Goal: Task Accomplishment & Management: Manage account settings

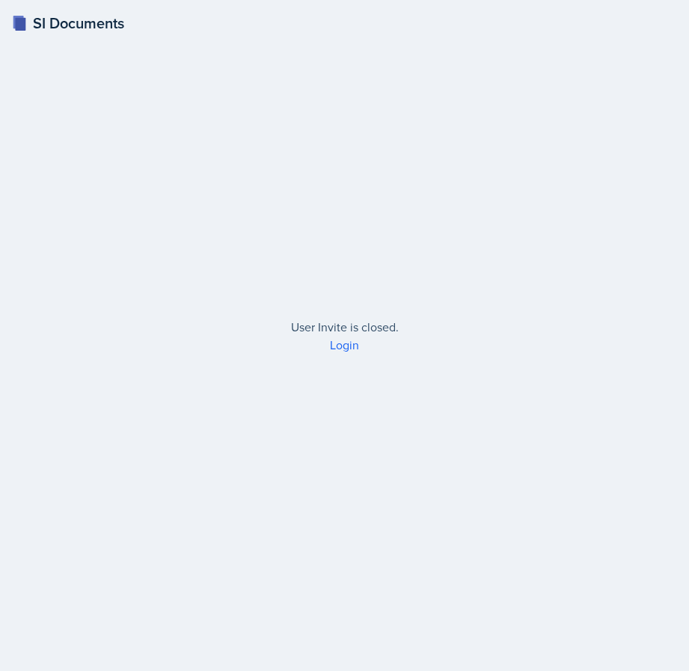
click at [13, 18] on icon at bounding box center [18, 22] width 10 height 13
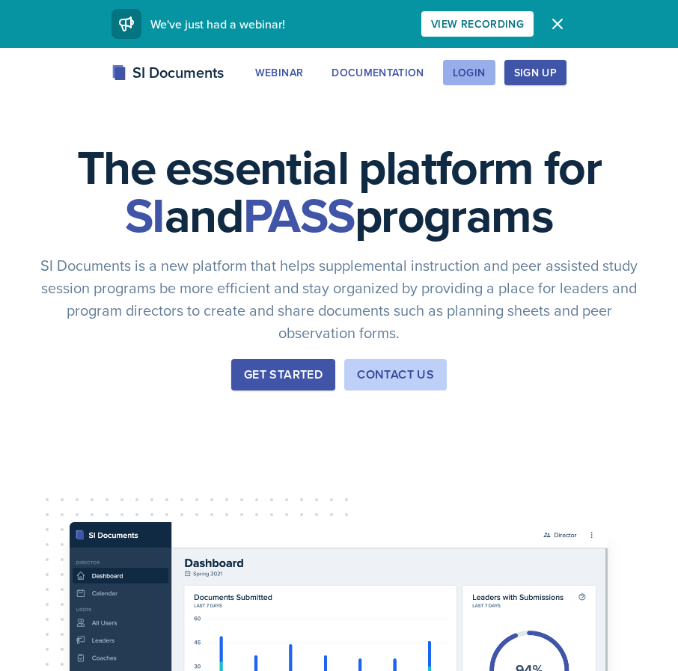
click at [475, 67] on div "Login" at bounding box center [468, 73] width 33 height 12
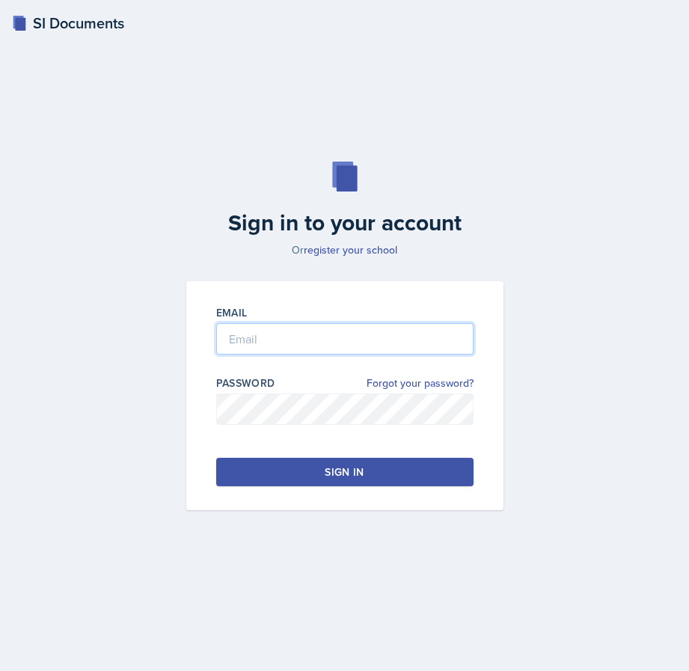
click at [342, 333] on input "email" at bounding box center [344, 338] width 257 height 31
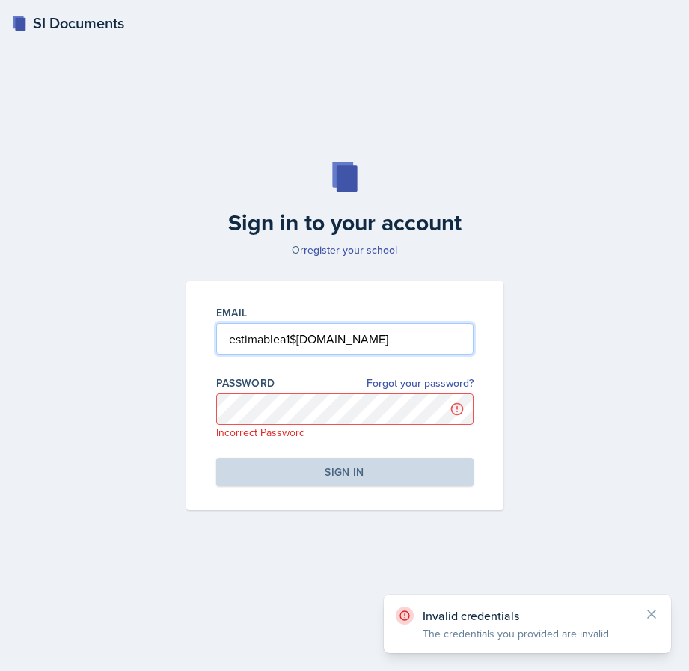
click at [293, 337] on input "estimablea1$gator.uhd.edu" at bounding box center [344, 338] width 257 height 31
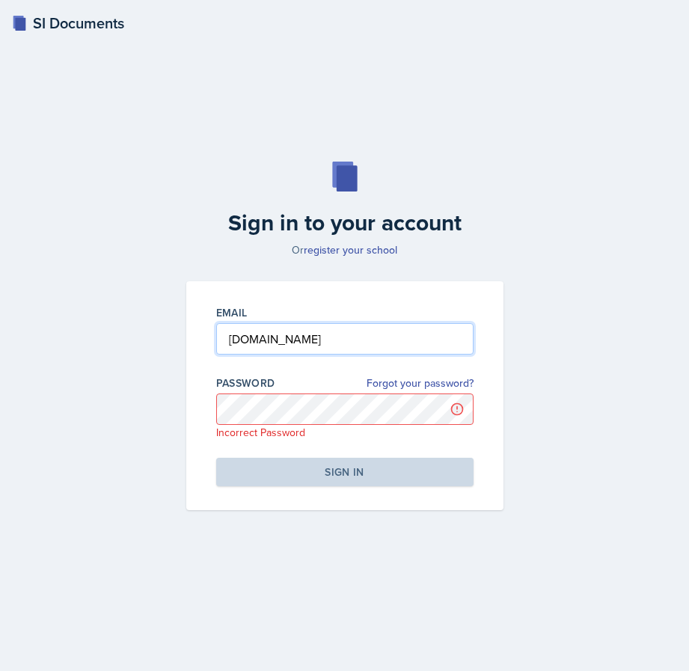
type input "estimablea1gator.uhd.edu"
click link "Forgot your password?" at bounding box center [419, 383] width 107 height 16
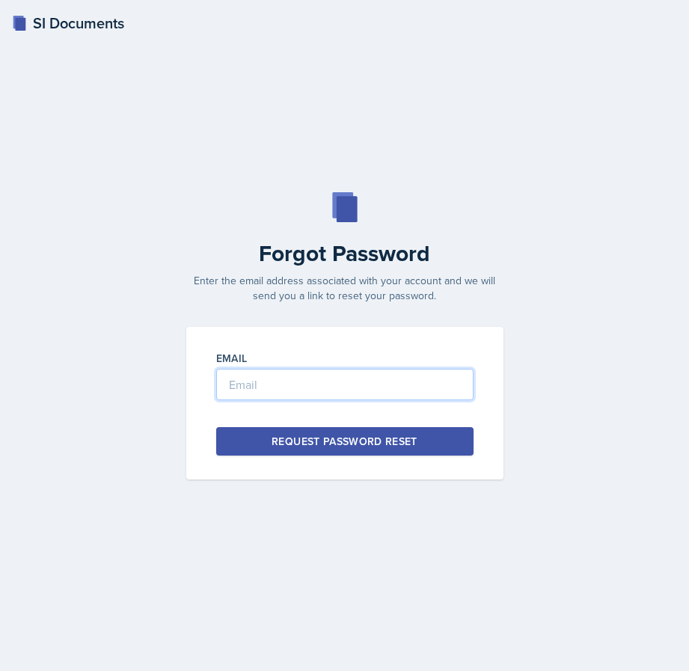
click at [310, 383] on input "email" at bounding box center [344, 384] width 257 height 31
type input "[EMAIL_ADDRESS][DOMAIN_NAME]"
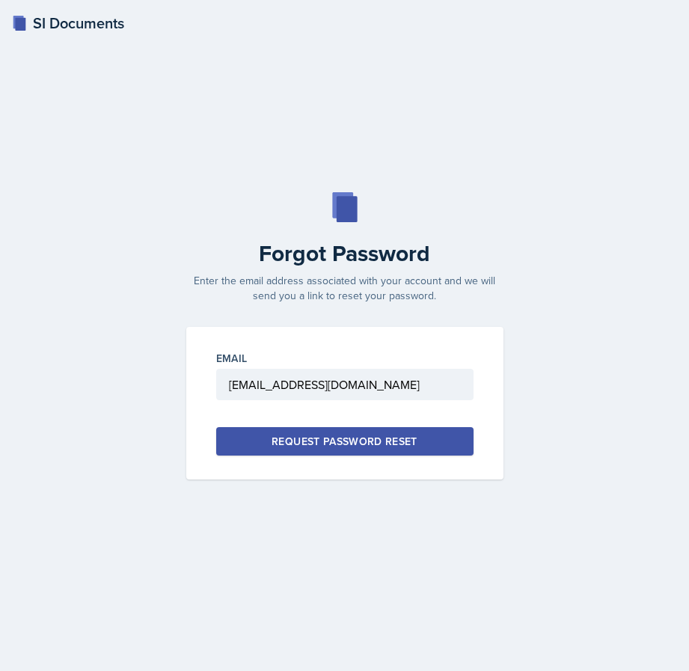
click at [320, 437] on div "Request Password Reset" at bounding box center [344, 441] width 146 height 15
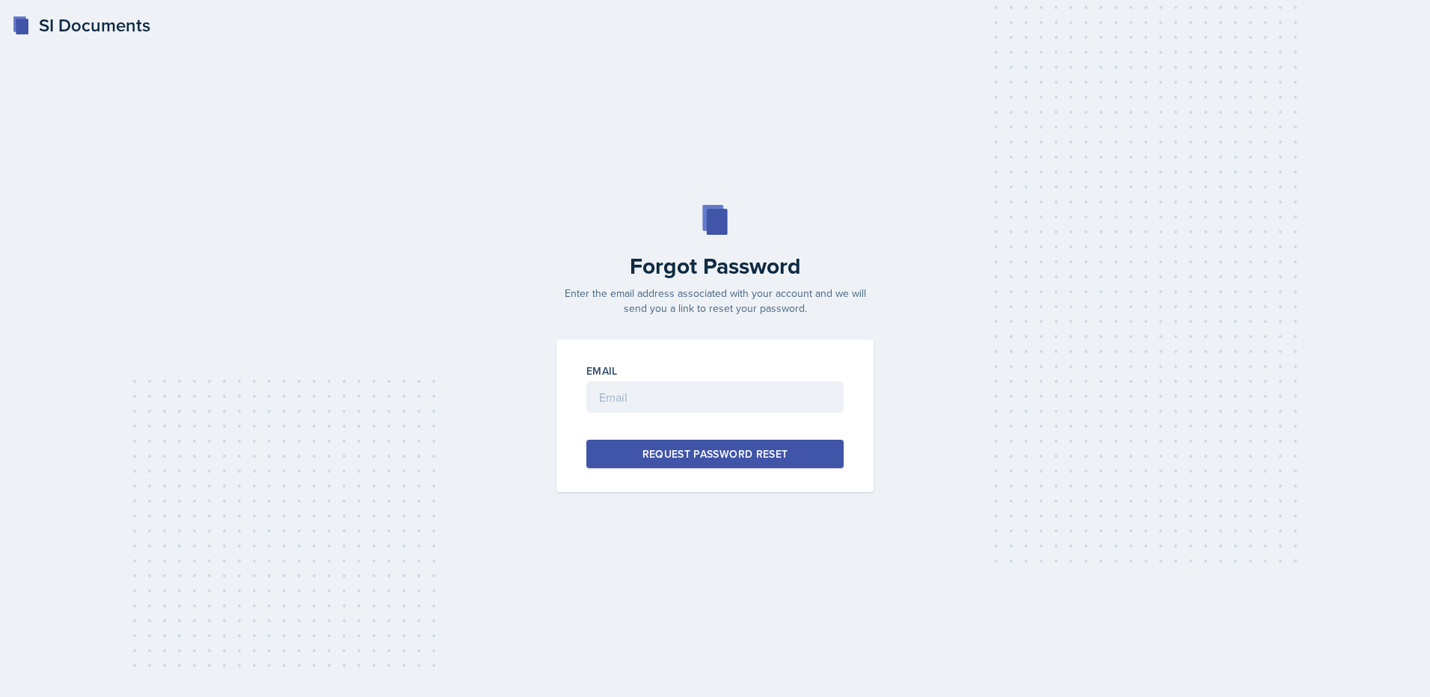
click at [25, 24] on rect at bounding box center [22, 27] width 13 height 16
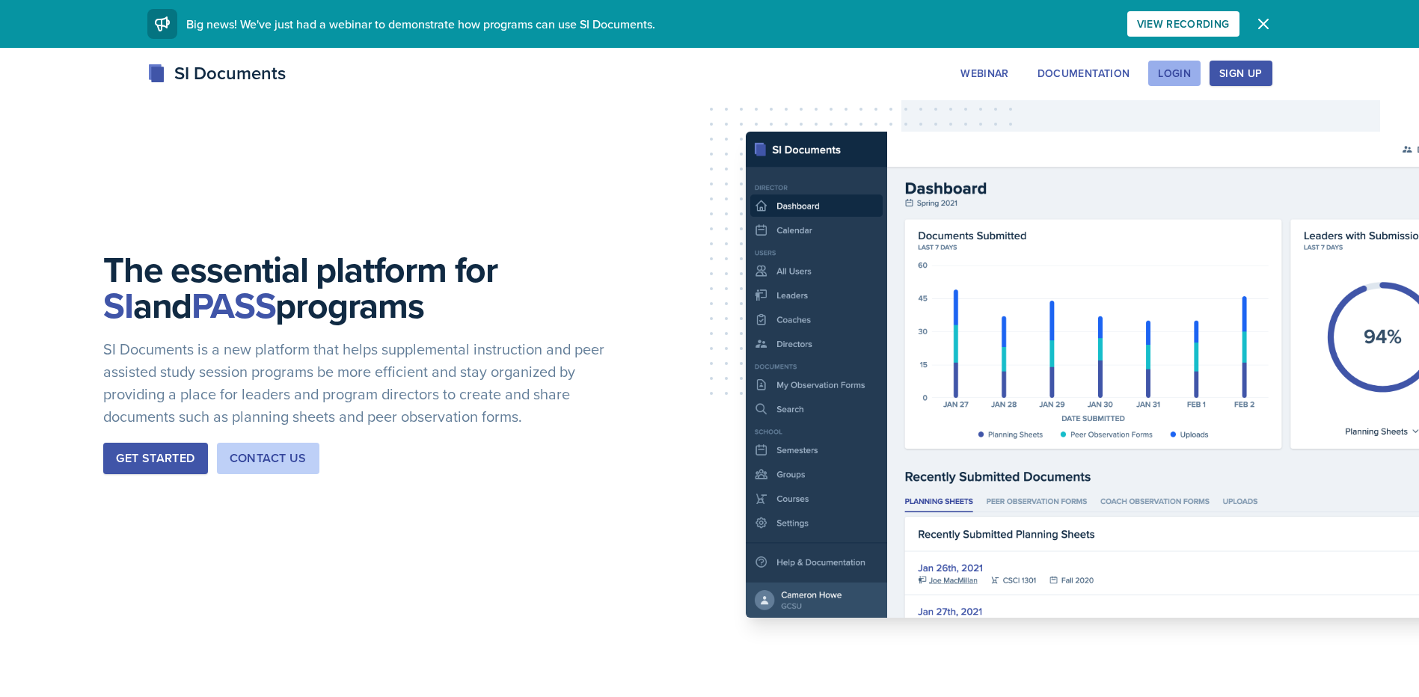
click at [688, 76] on div "Login" at bounding box center [1174, 73] width 33 height 12
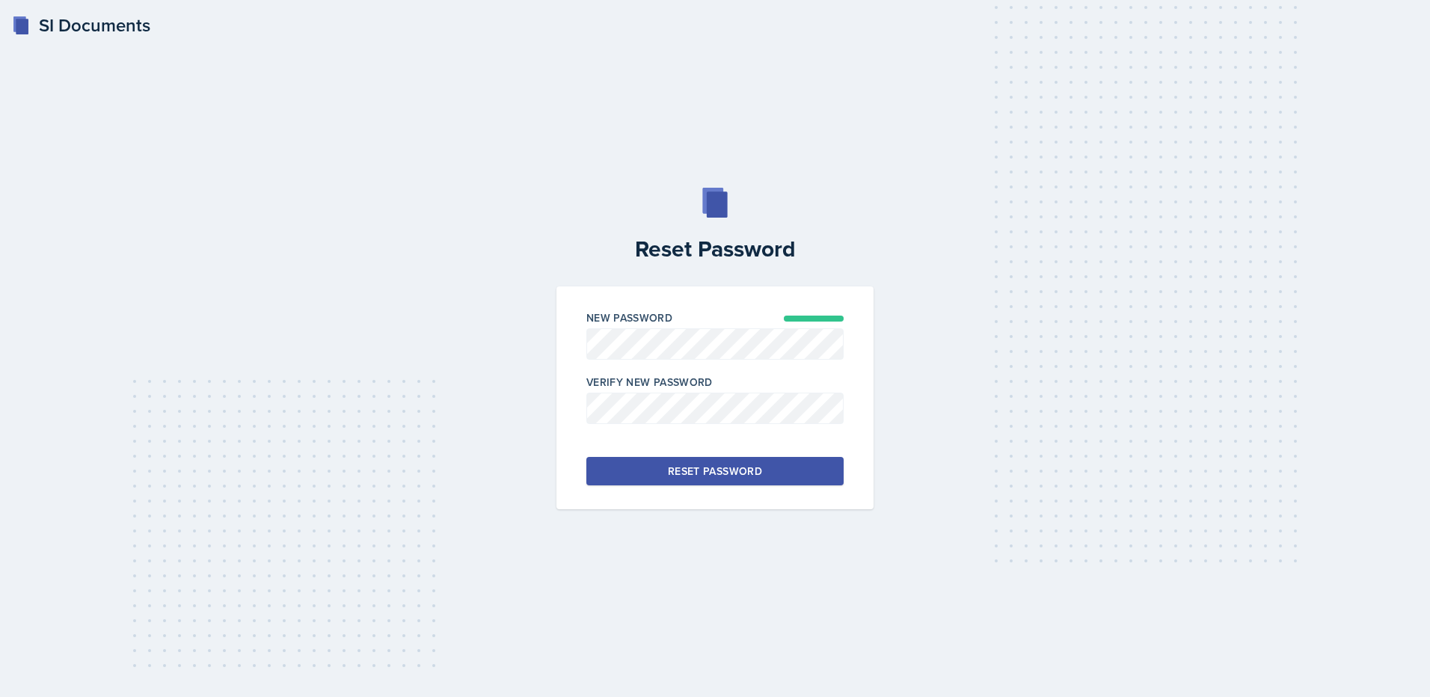
click at [761, 463] on button "Reset Password" at bounding box center [714, 471] width 257 height 28
click at [406, 325] on div "Reset Password New Password Verify New Password Passwords must match Reset Pass…" at bounding box center [715, 349] width 1382 height 322
click at [725, 461] on button "Reset Password" at bounding box center [714, 471] width 257 height 28
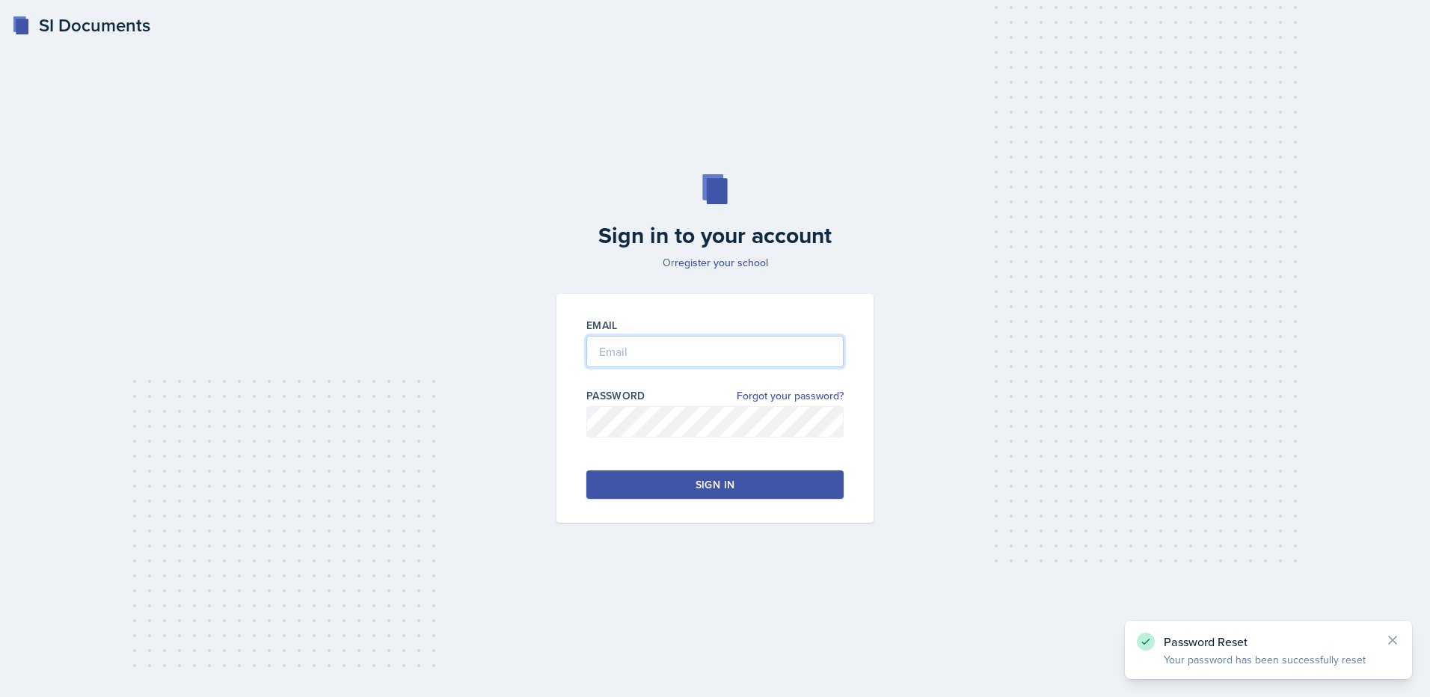
click at [631, 362] on input "email" at bounding box center [714, 351] width 257 height 31
type input "e"
type input "[EMAIL_ADDRESS][DOMAIN_NAME]"
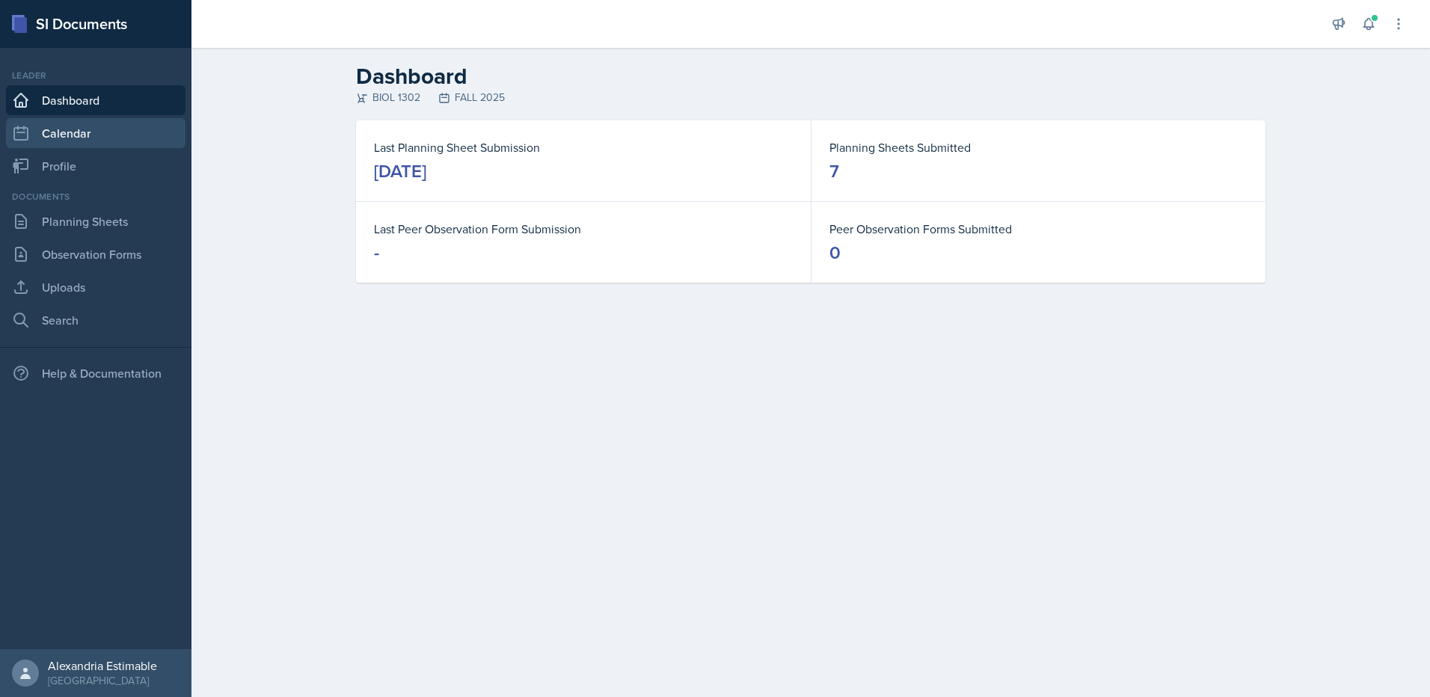
click at [72, 123] on link "Calendar" at bounding box center [95, 133] width 179 height 30
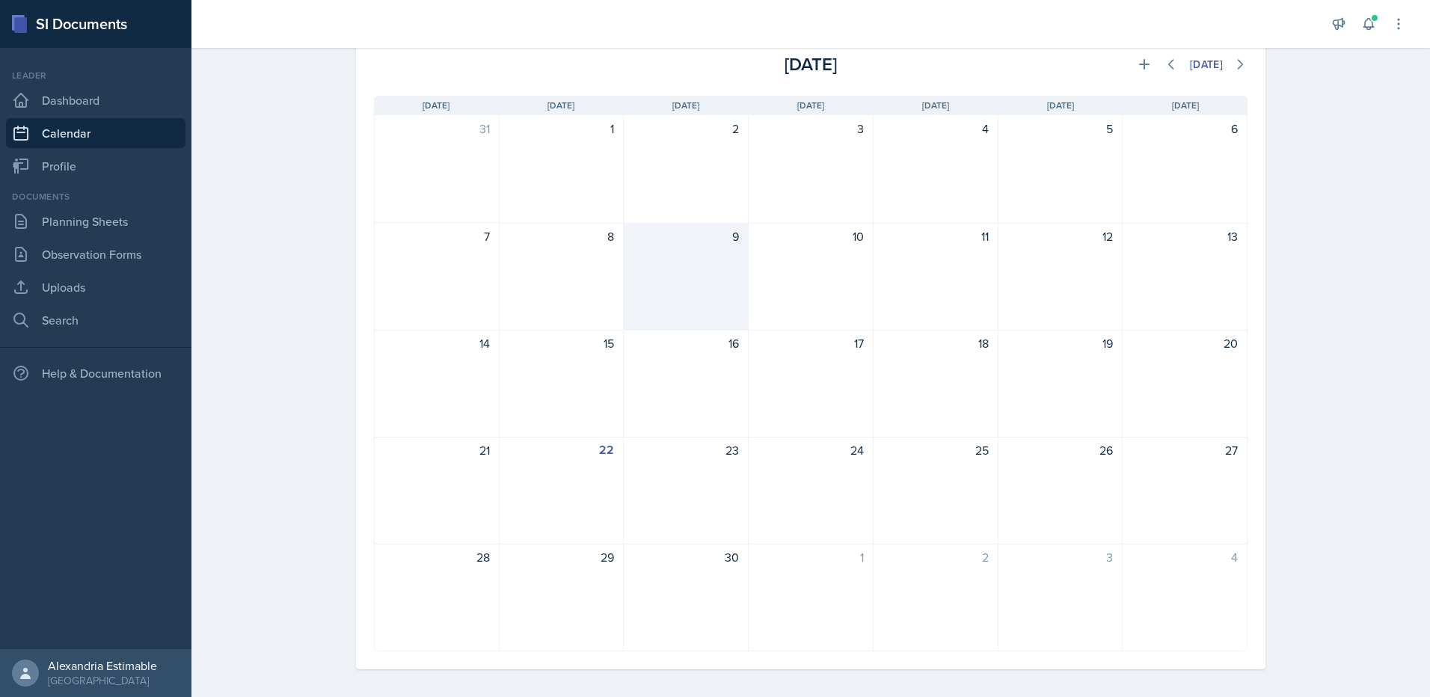
scroll to position [90, 0]
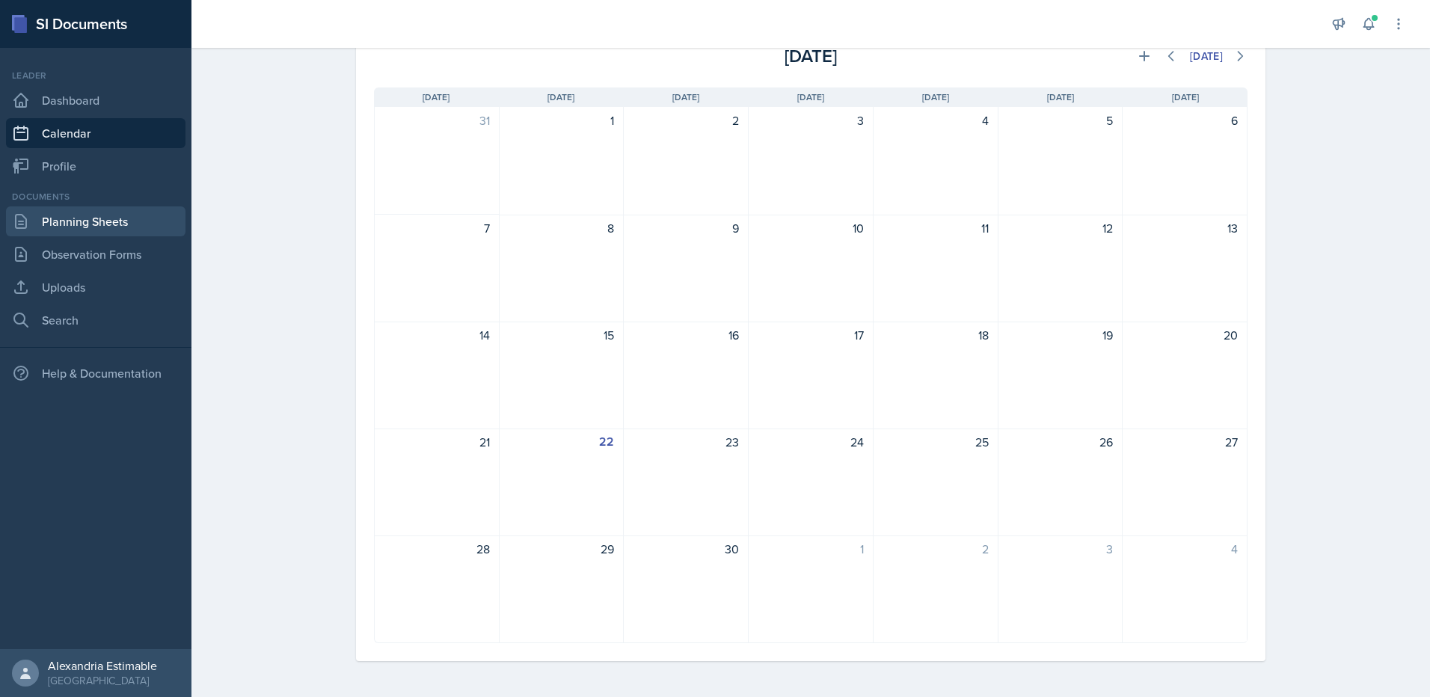
click at [95, 228] on link "Planning Sheets" at bounding box center [95, 221] width 179 height 30
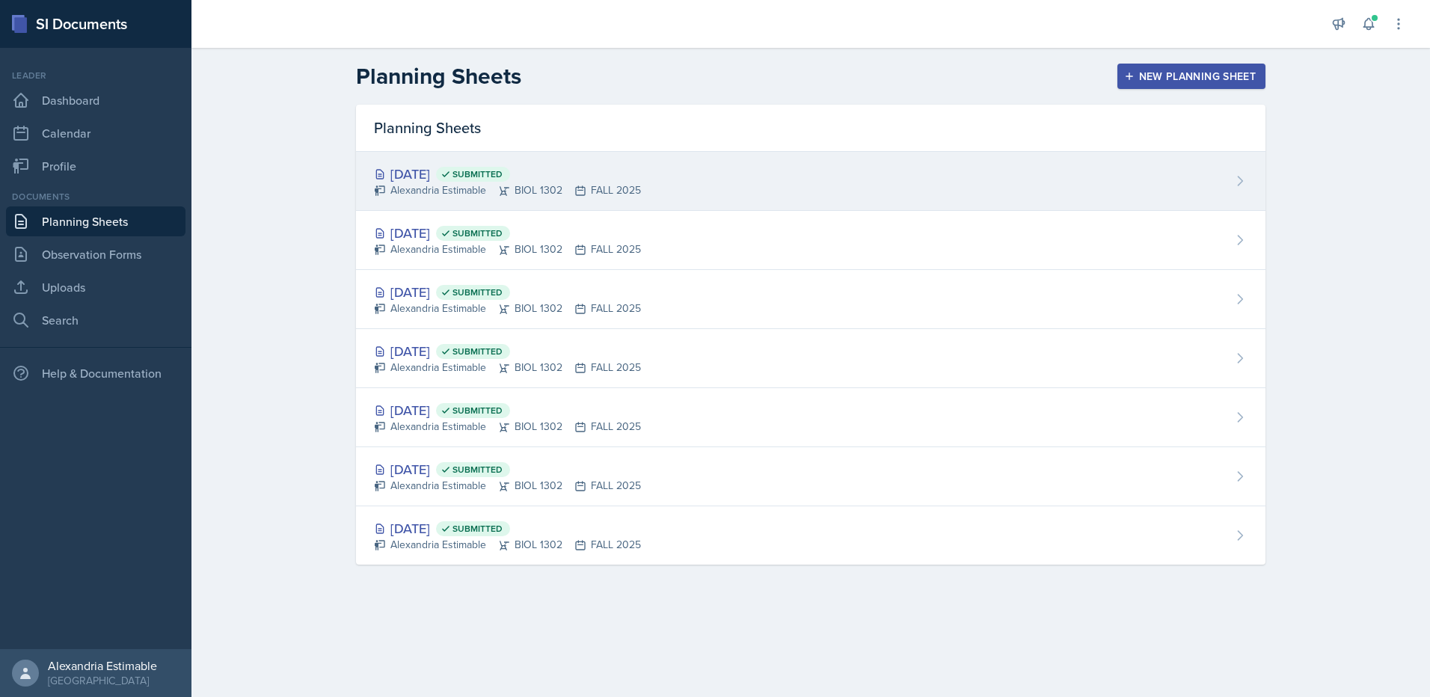
click at [701, 197] on div "[DATE] Submitted [GEOGRAPHIC_DATA] Estimable BIOL 1302 FALL 2025" at bounding box center [810, 181] width 909 height 59
